Goal: Task Accomplishment & Management: Manage account settings

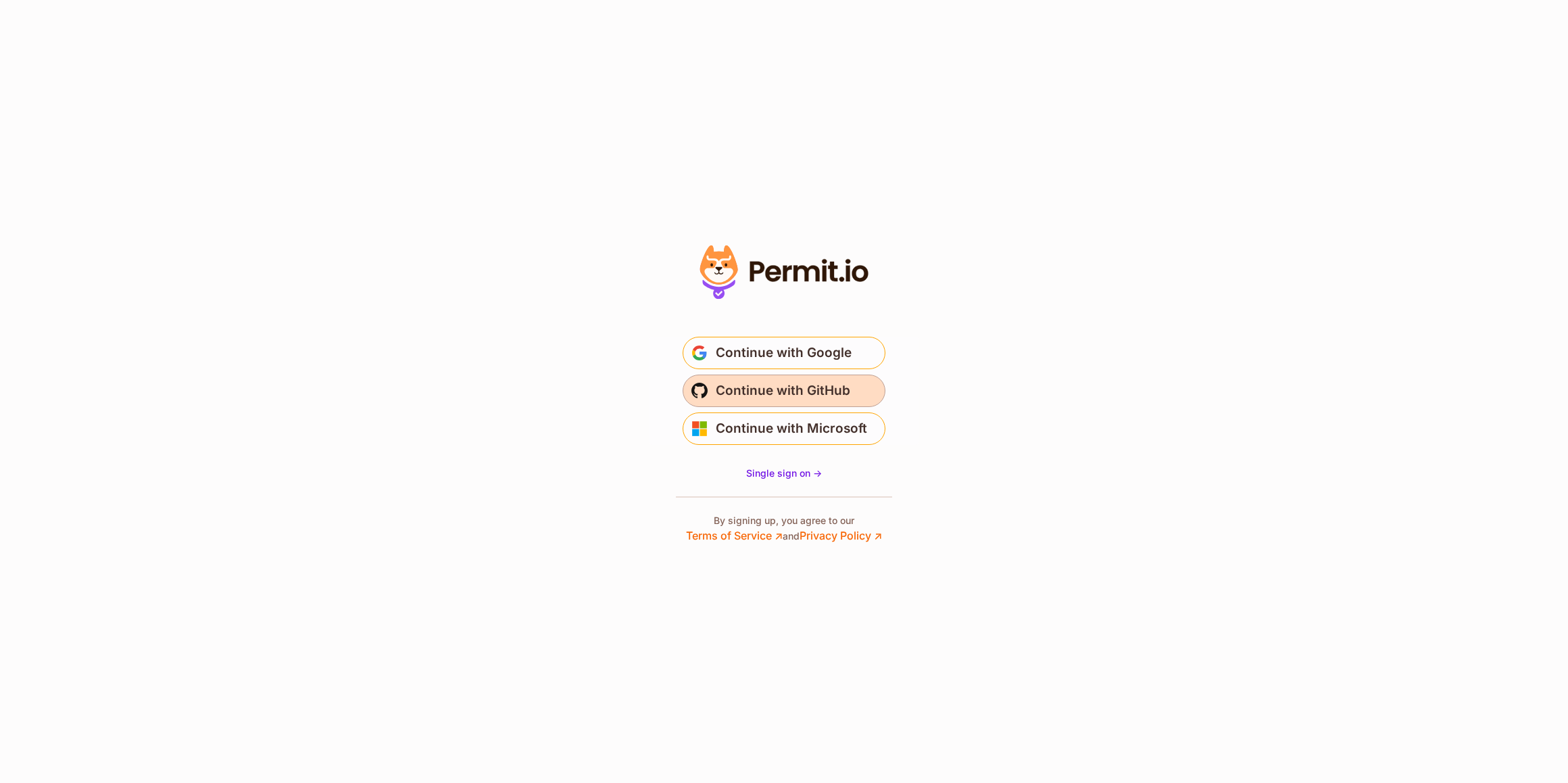
click at [764, 383] on span "Continue with GitHub" at bounding box center [783, 390] width 134 height 21
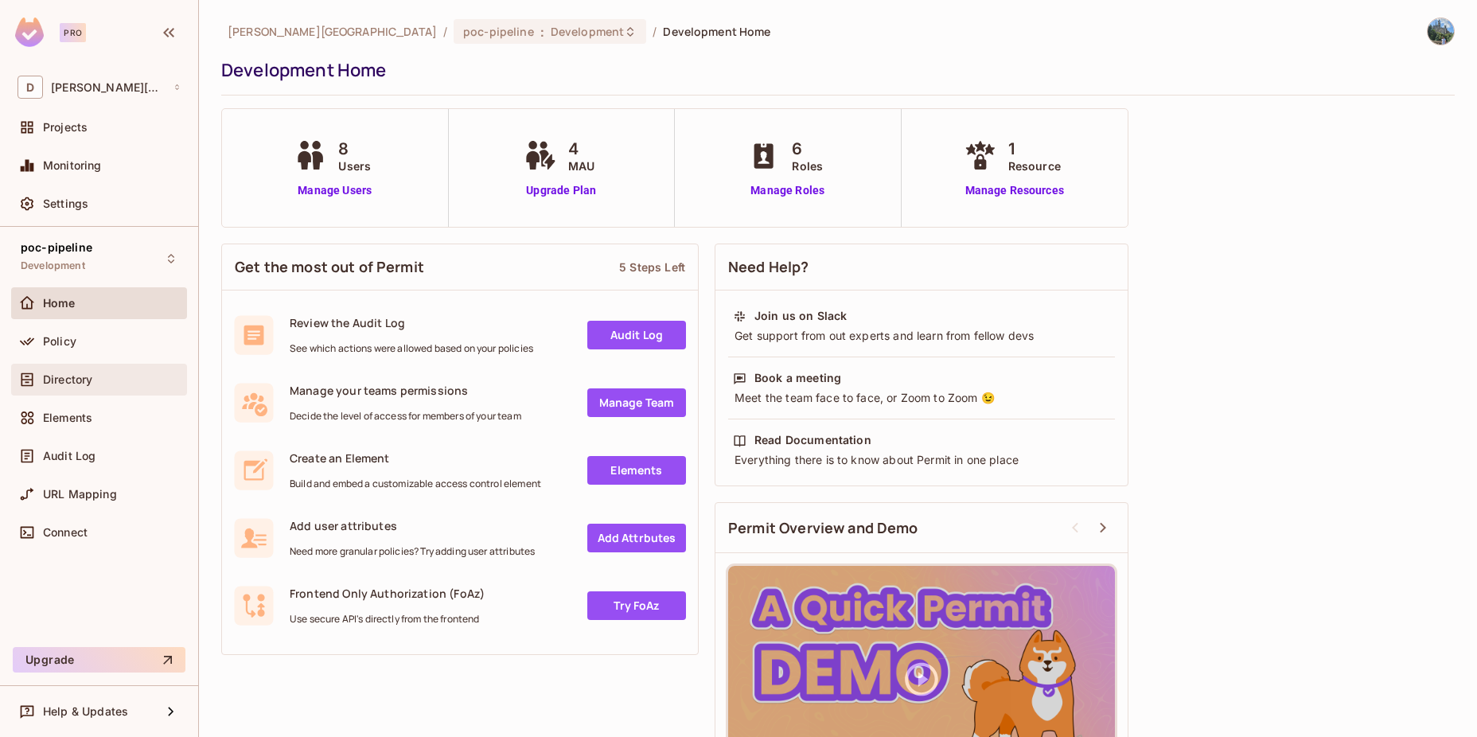
click at [96, 382] on div "Directory" at bounding box center [112, 379] width 138 height 13
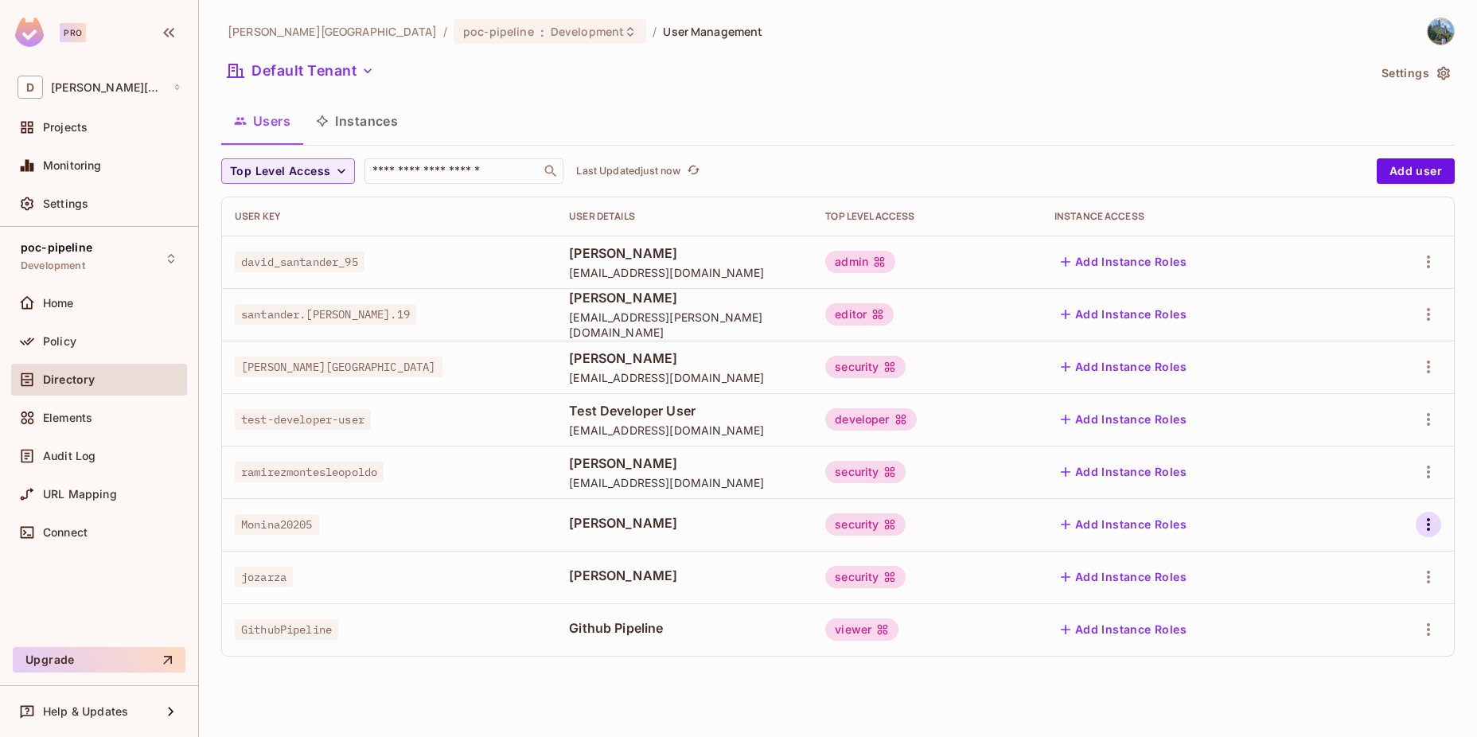
click at [1425, 517] on icon "button" at bounding box center [1428, 524] width 19 height 19
click at [1348, 635] on div "Delete User" at bounding box center [1365, 631] width 63 height 16
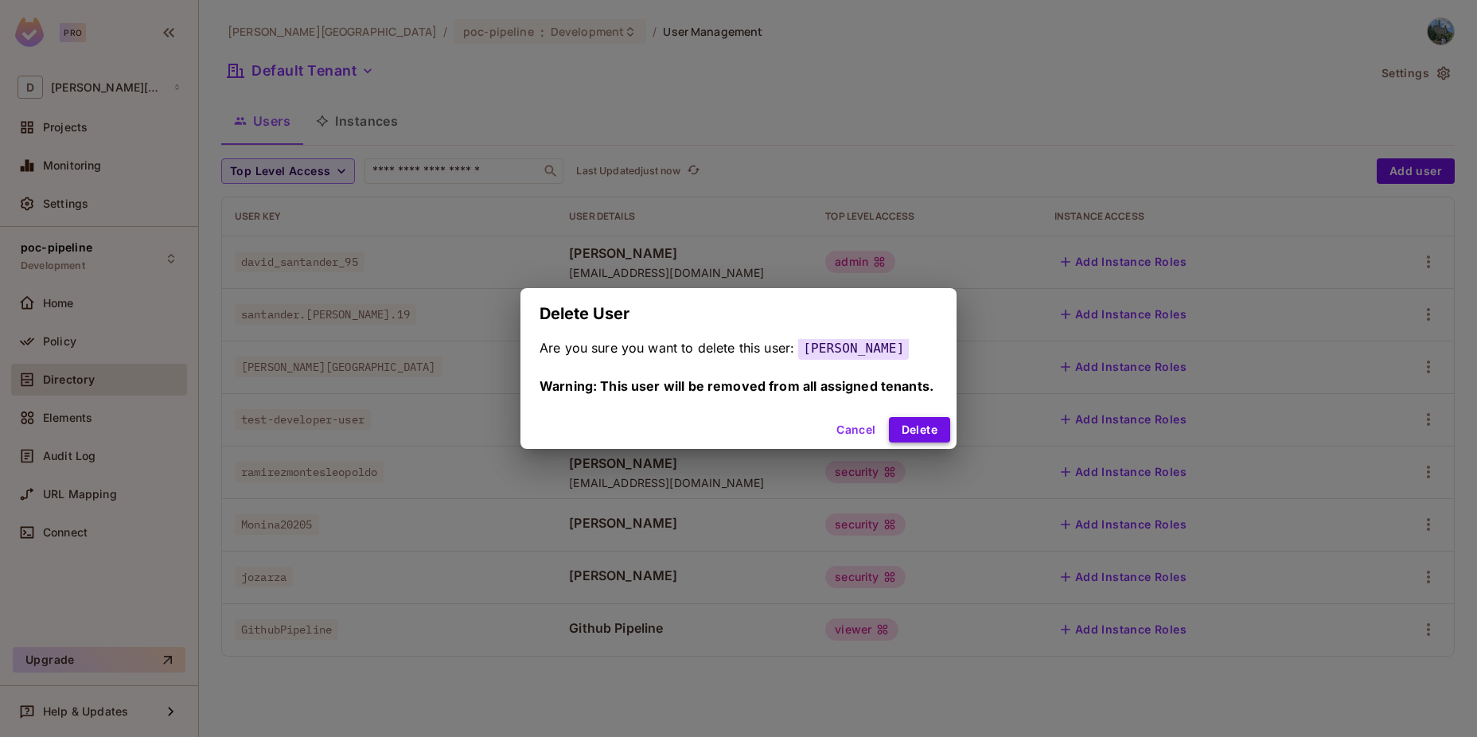
click at [903, 431] on button "Delete" at bounding box center [919, 429] width 61 height 25
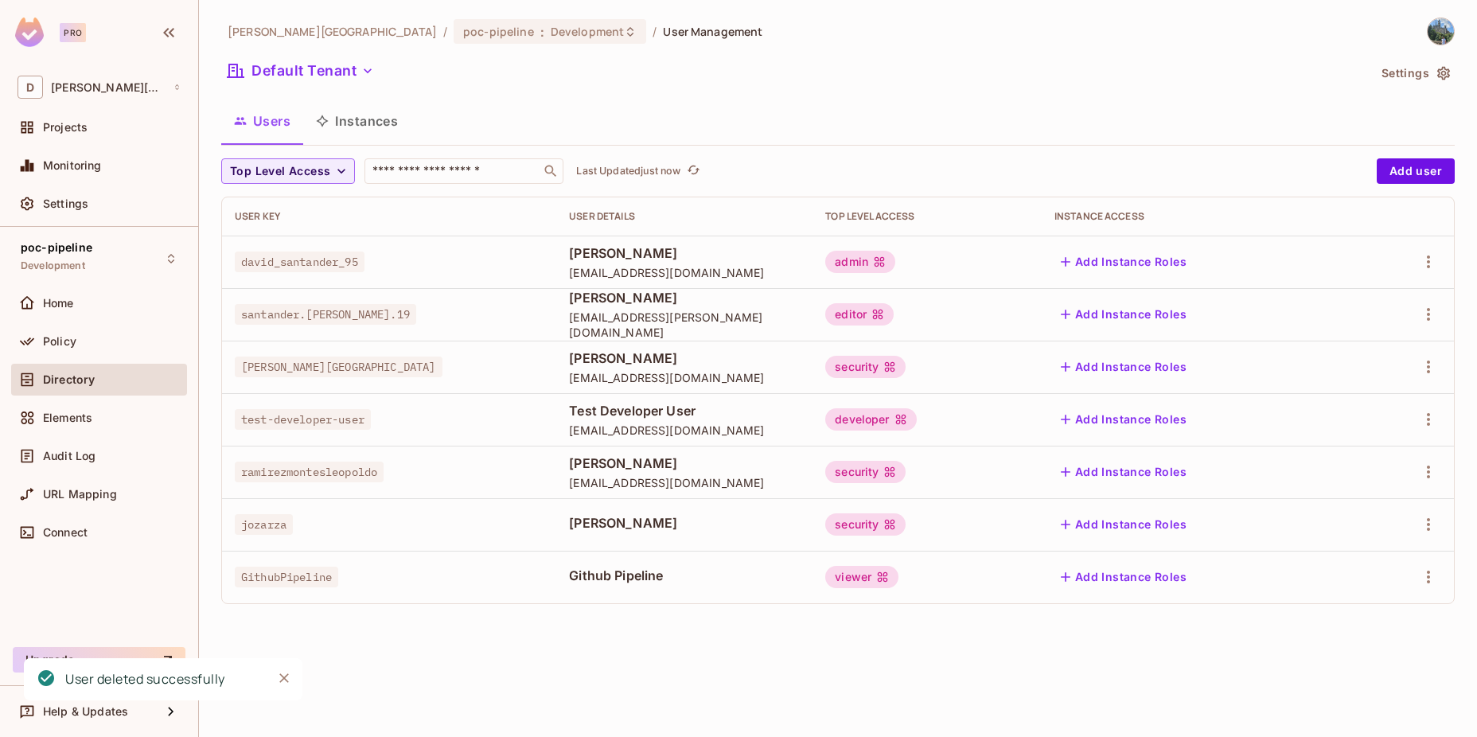
click at [590, 696] on div "david-santander / poc-pipeline : Development / User Management Default Tenant S…" at bounding box center [838, 368] width 1278 height 737
click at [713, 627] on div "david-santander / poc-pipeline : Development / User Management Default Tenant S…" at bounding box center [838, 368] width 1278 height 737
